Goal: Find specific page/section: Find specific page/section

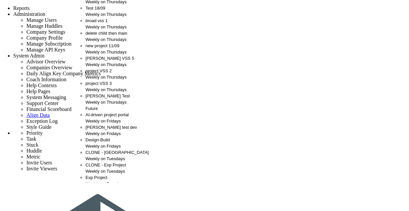
scroll to position [29, 0]
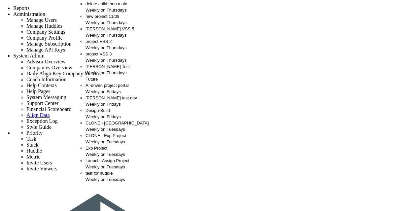
click at [104, 31] on div "vivek VSS 5 Weekly on Thursdays" at bounding box center [122, 32] width 72 height 13
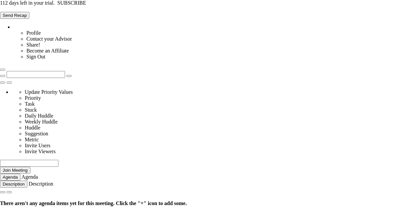
type input "Thursday, September 18, 2025"
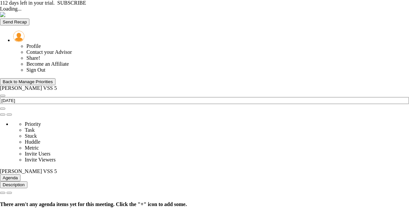
type input "Thursday, September 18, 2025"
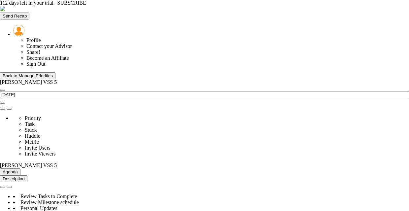
scroll to position [23, 57]
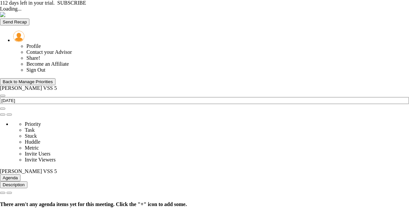
type input "[DATE]"
